Goal: Contribute content: Contribute content

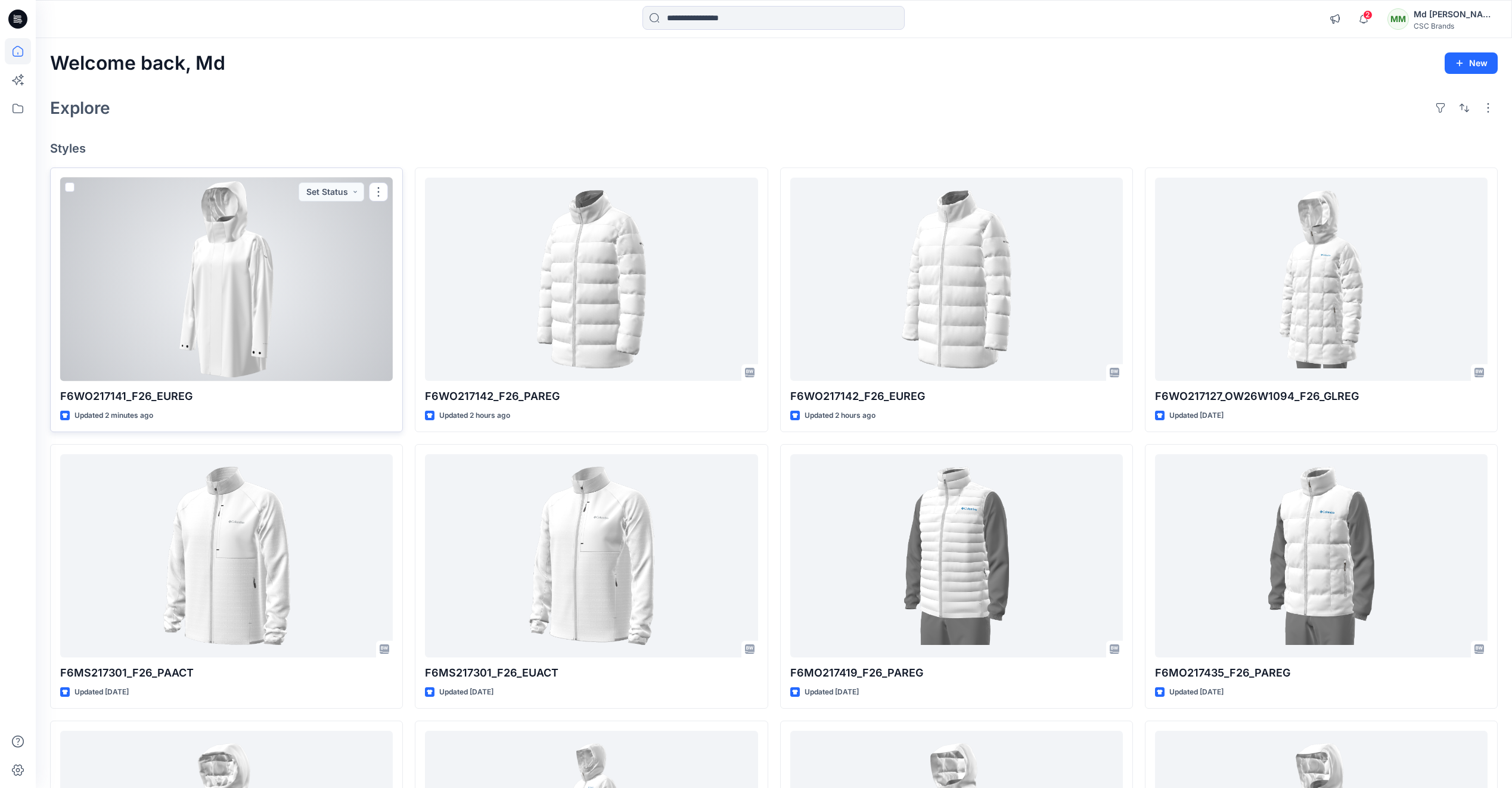
click at [251, 297] on div at bounding box center [226, 279] width 332 height 203
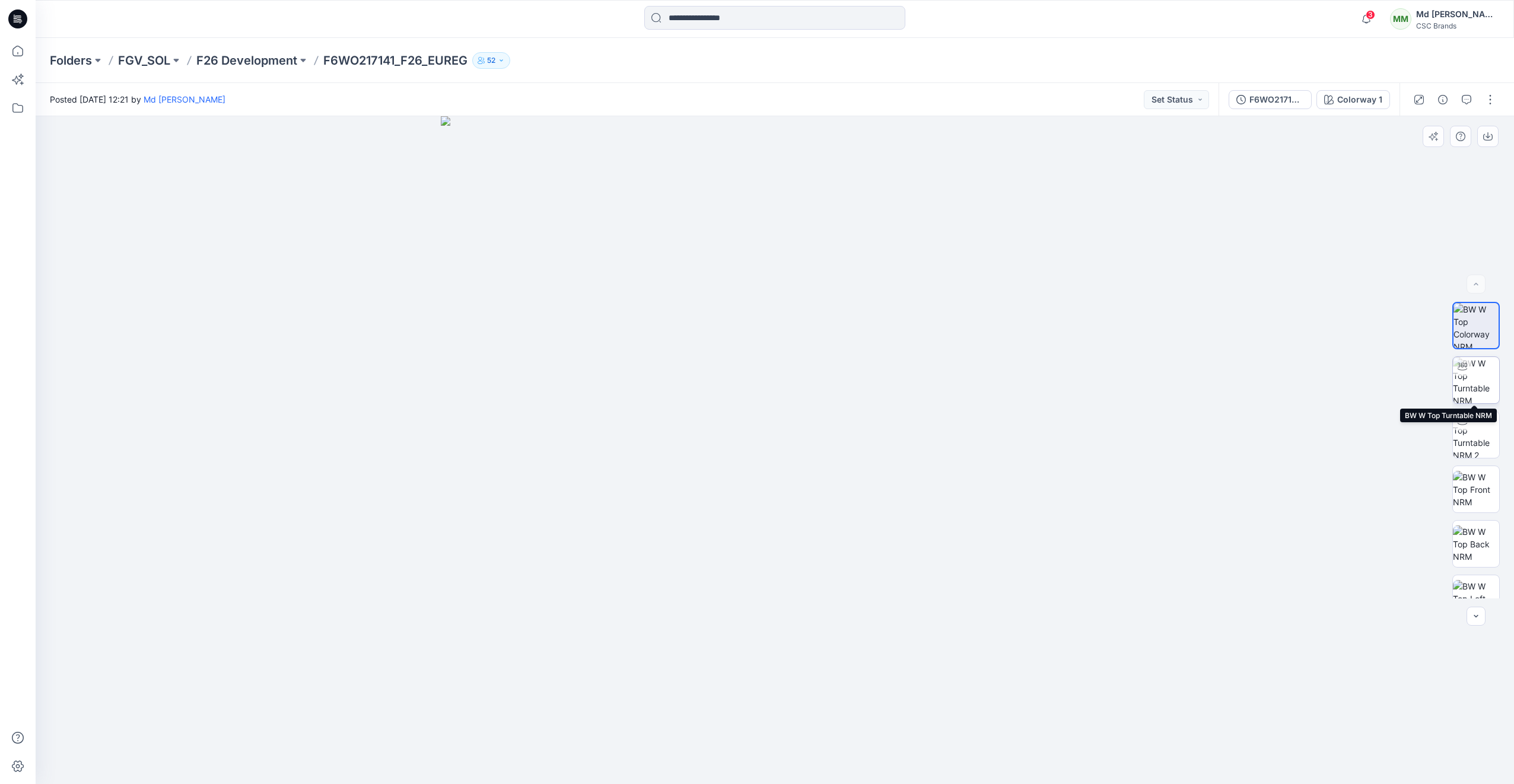
click at [1461, 380] on img at bounding box center [1476, 380] width 46 height 46
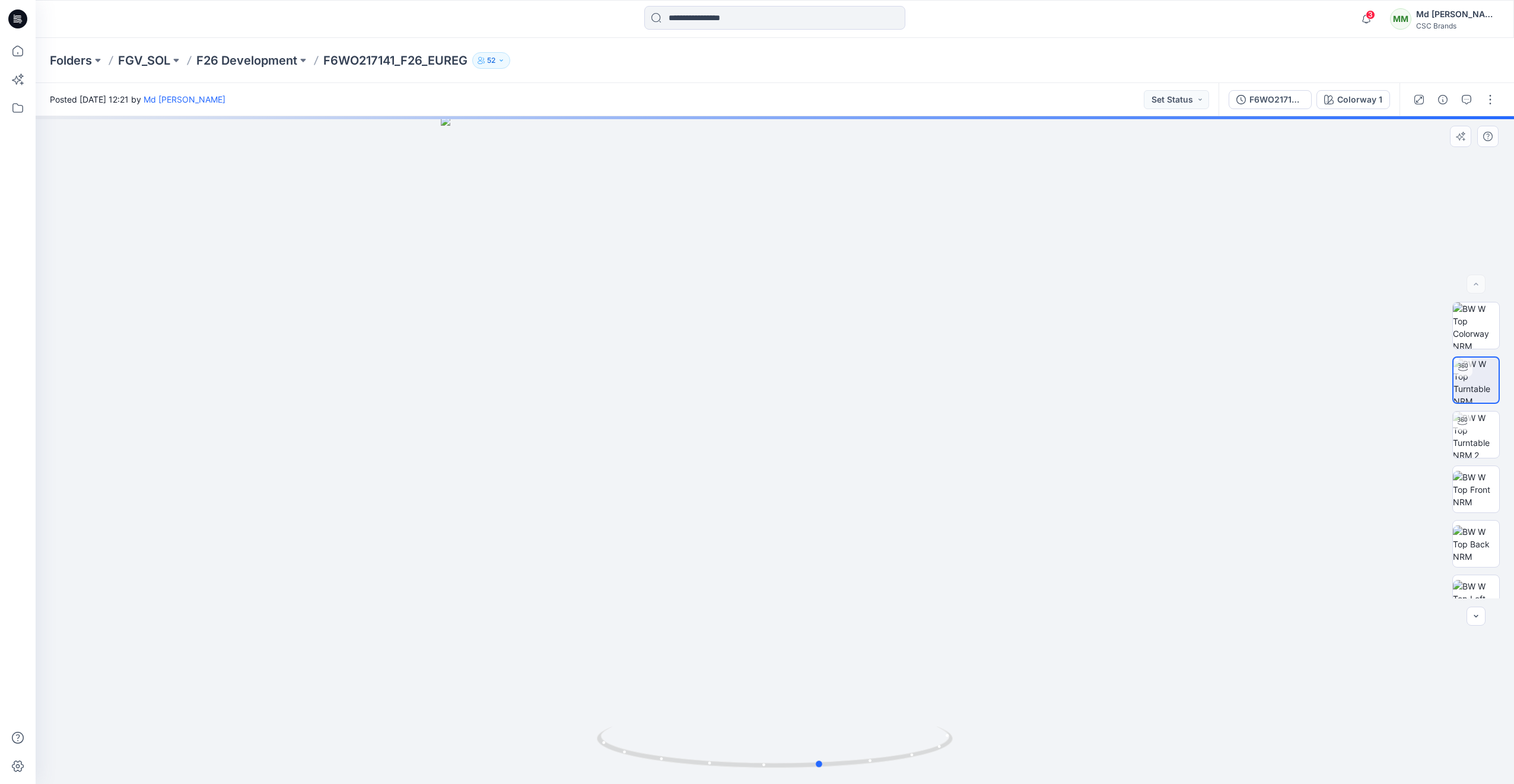
drag, startPoint x: 870, startPoint y: 759, endPoint x: 560, endPoint y: 693, distance: 316.9
click at [560, 693] on div at bounding box center [774, 450] width 1478 height 668
click at [1206, 113] on div "Posted [DATE] 12:21 by [PERSON_NAME] Set Status" at bounding box center [627, 100] width 1183 height 33
click at [1199, 106] on button "Set Status" at bounding box center [1177, 100] width 66 height 19
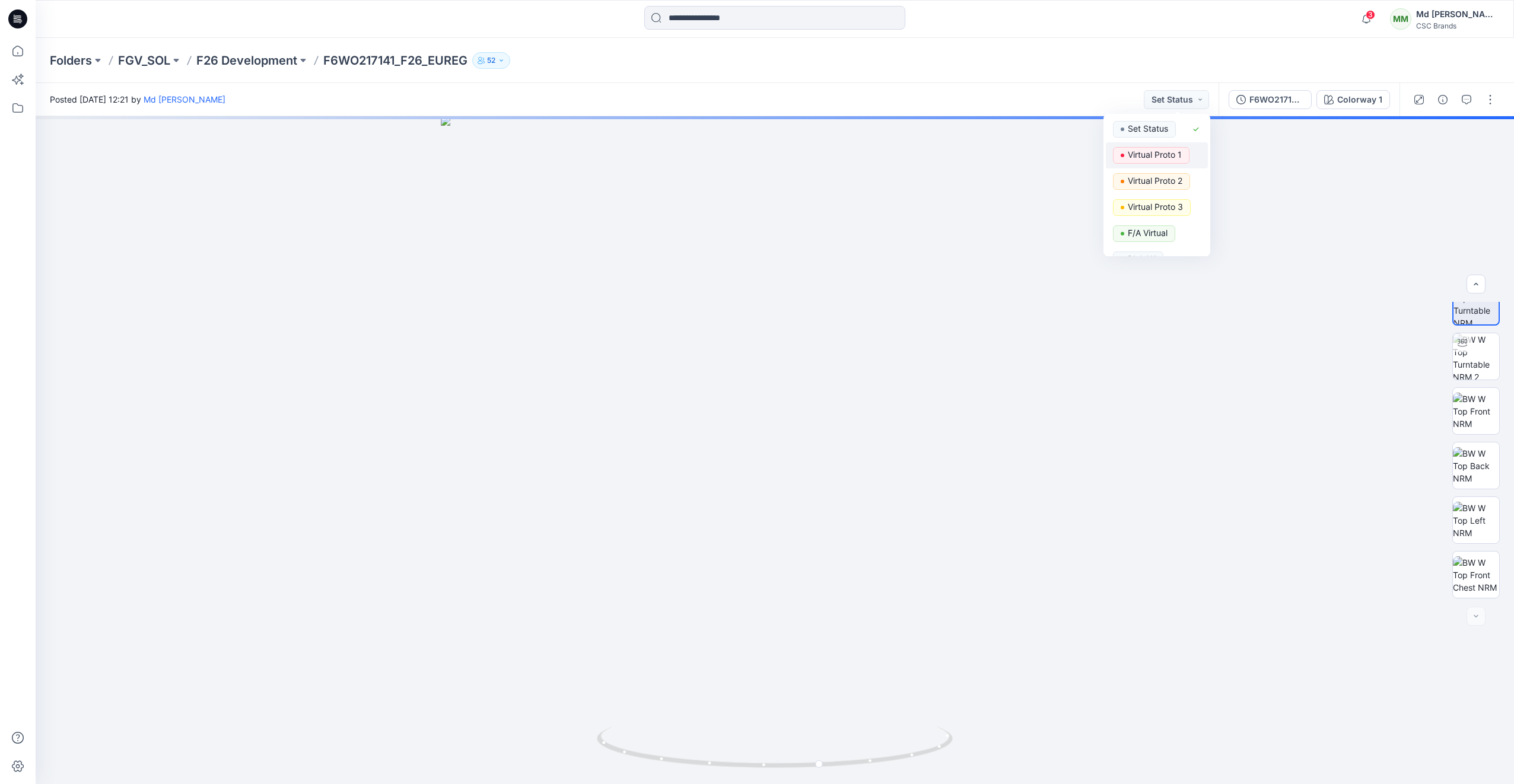
click at [1164, 146] on button "Virtual Proto 1" at bounding box center [1157, 155] width 102 height 26
click at [1474, 100] on button "button" at bounding box center [1467, 100] width 19 height 19
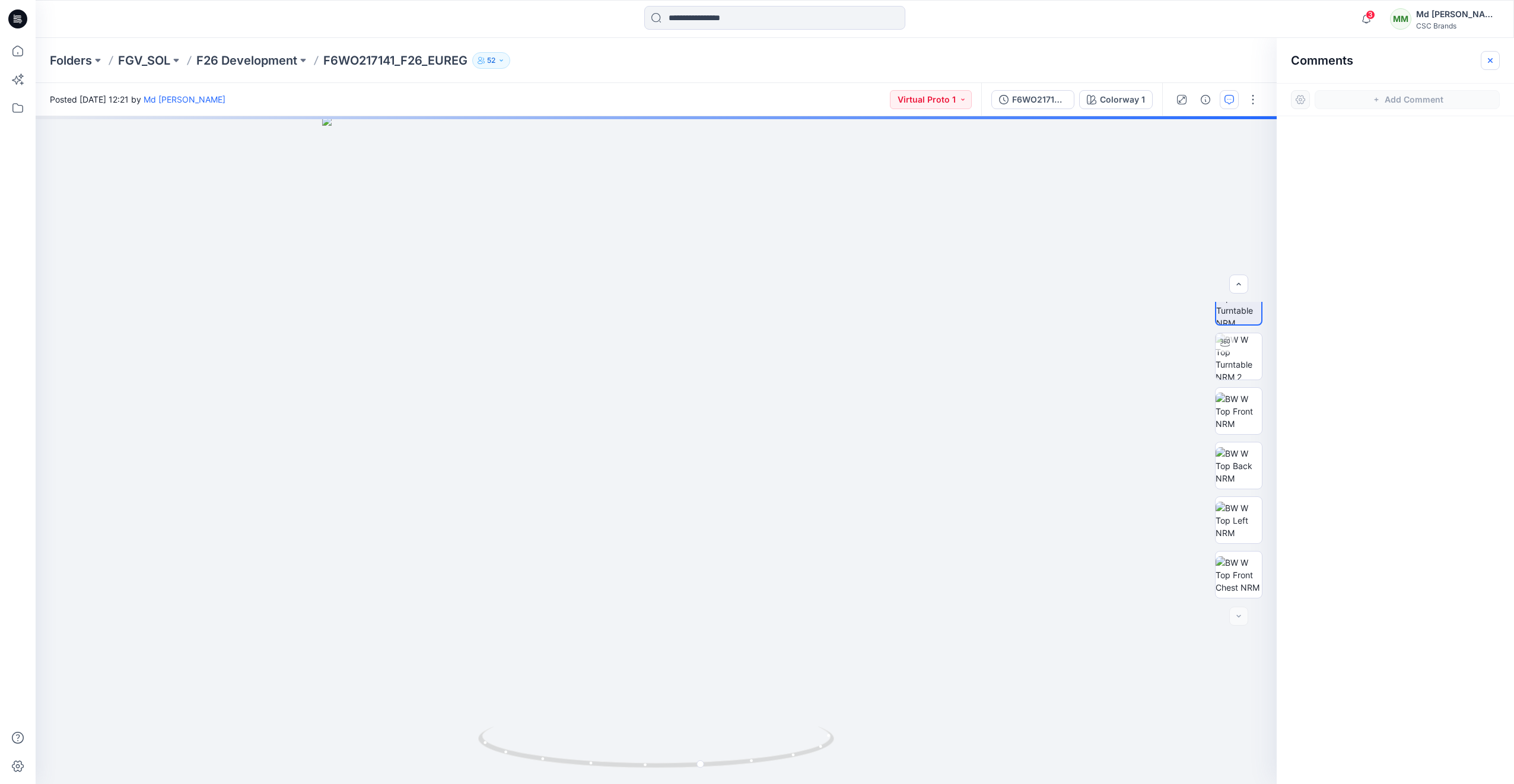
click at [1491, 58] on icon "button" at bounding box center [1490, 60] width 9 height 9
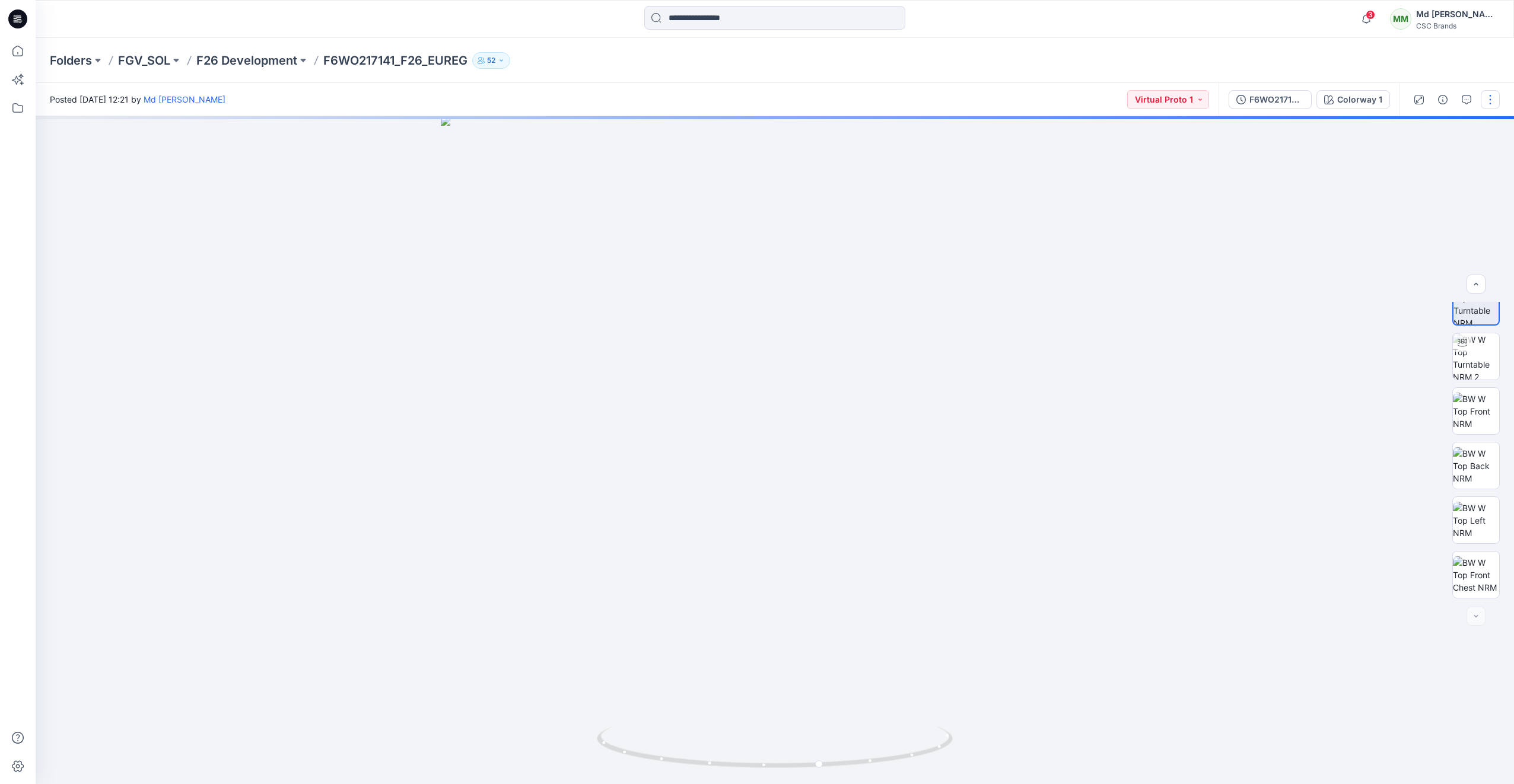
click at [1488, 101] on button "button" at bounding box center [1490, 100] width 19 height 19
click at [1416, 163] on p "Edit" at bounding box center [1414, 161] width 15 height 13
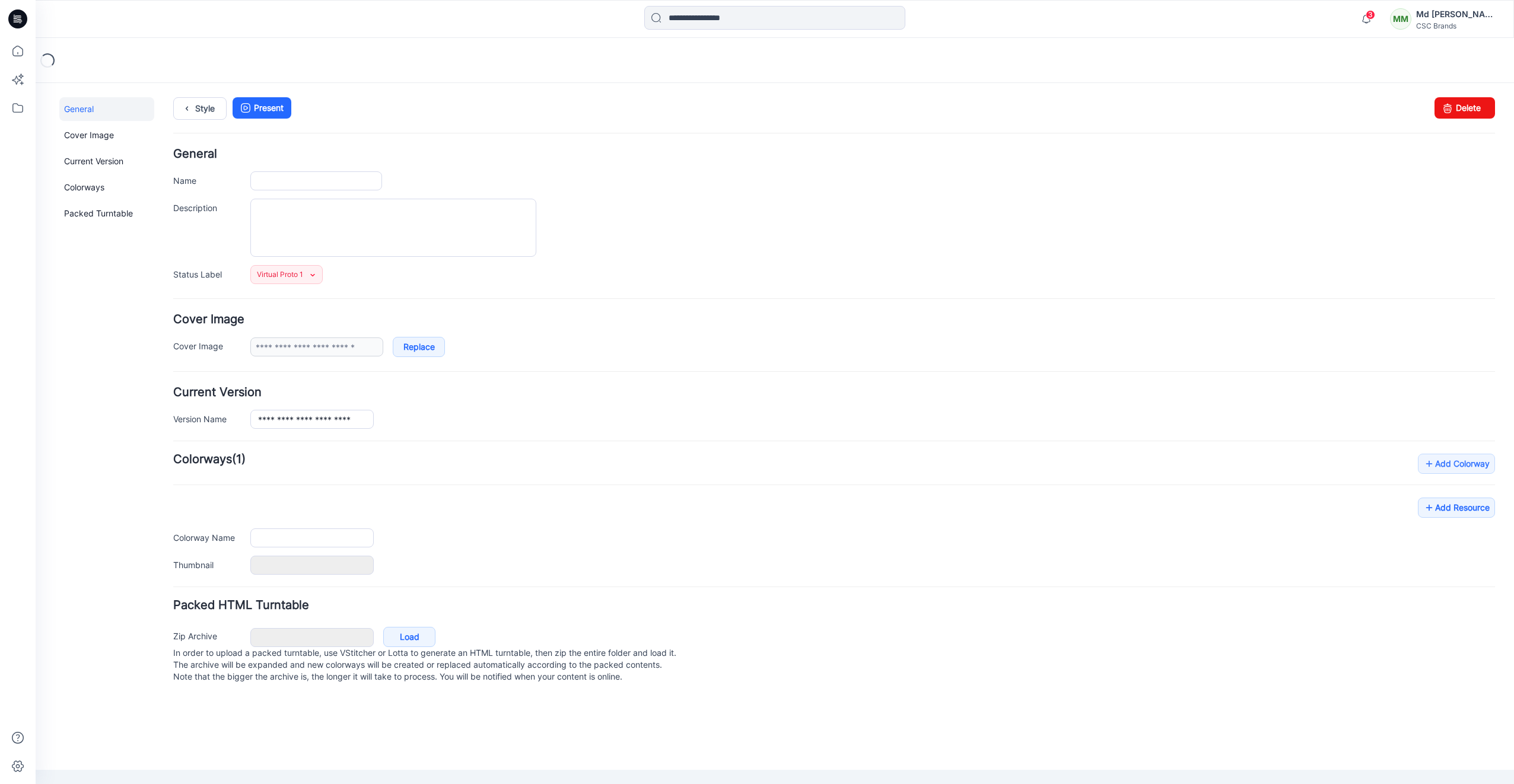
type input "**********"
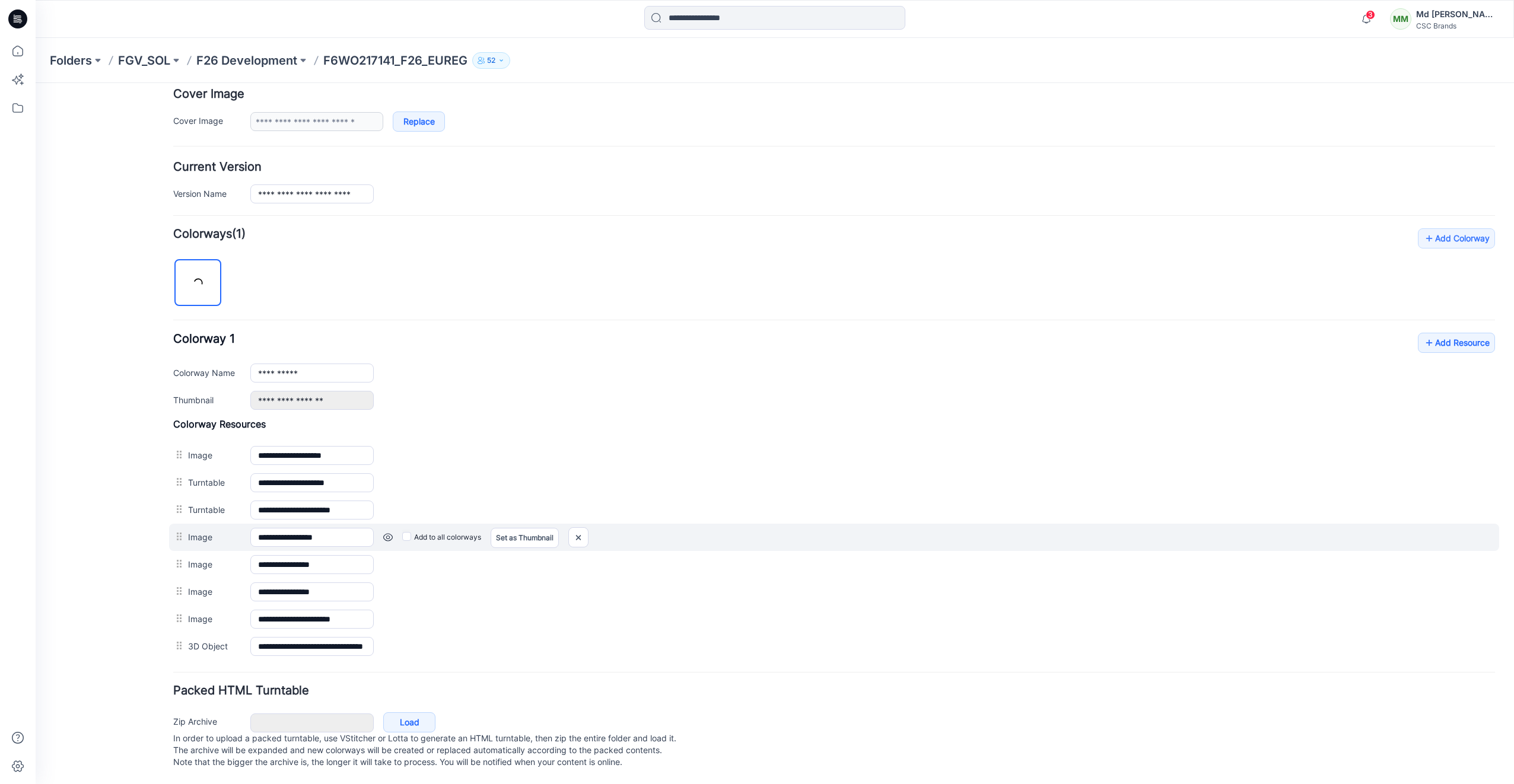
scroll to position [237, 0]
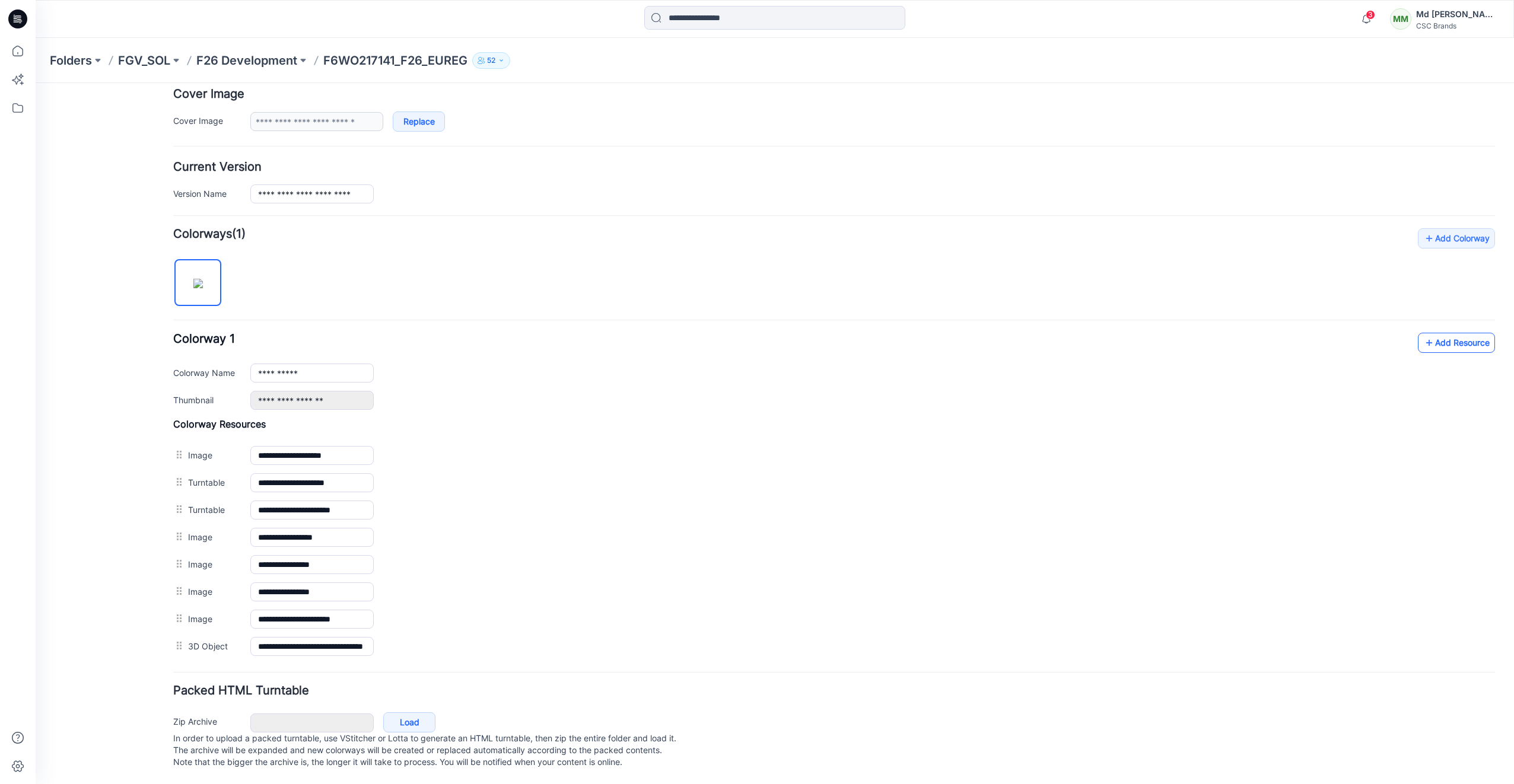
click at [1423, 333] on icon at bounding box center [1429, 343] width 12 height 19
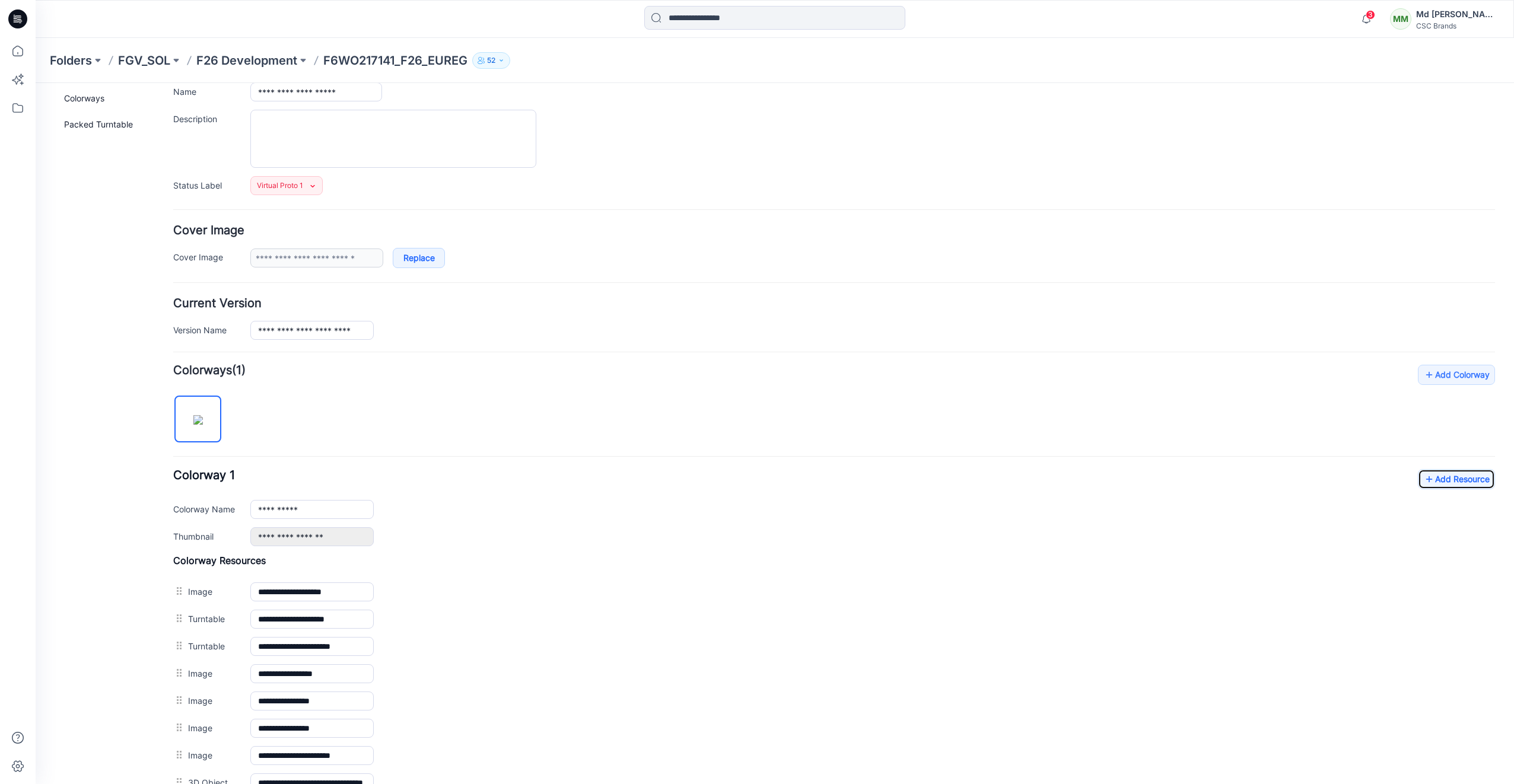
scroll to position [0, 0]
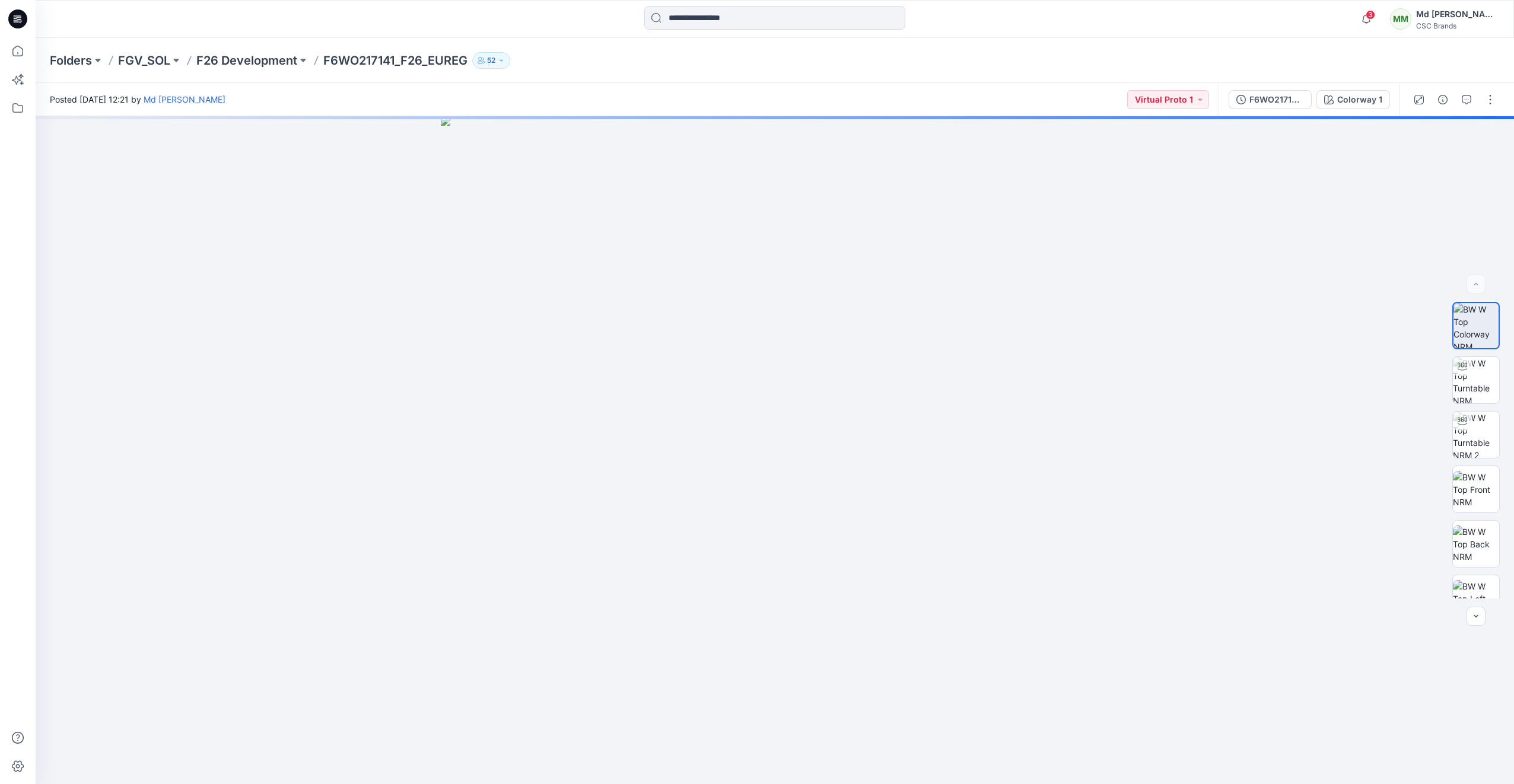
click at [20, 19] on icon at bounding box center [20, 19] width 5 height 1
